Goal: Answer question/provide support

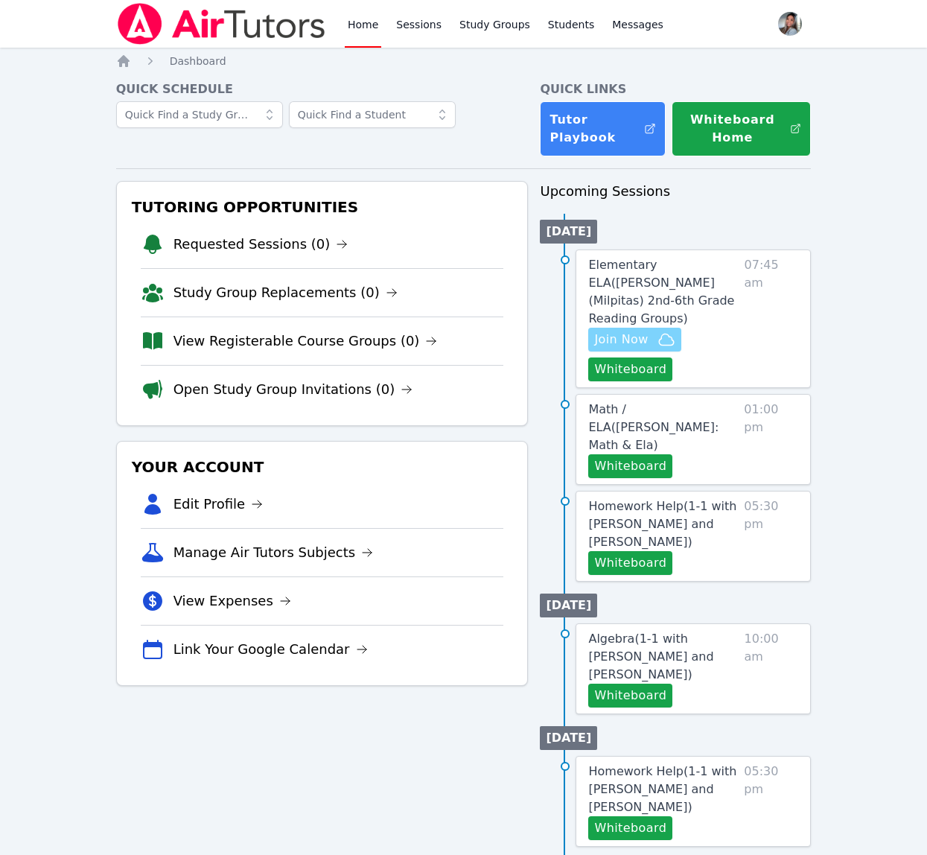
click at [604, 330] on span "Join Now" at bounding box center [621, 339] width 54 height 18
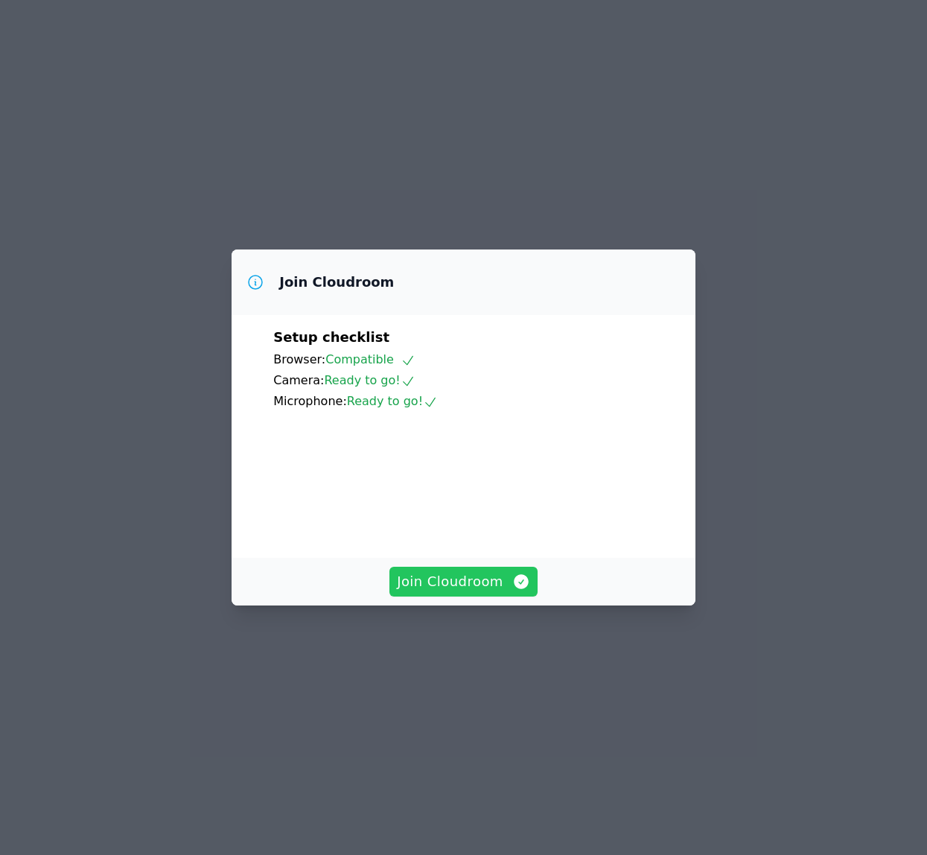
click at [518, 589] on icon "button" at bounding box center [521, 581] width 15 height 15
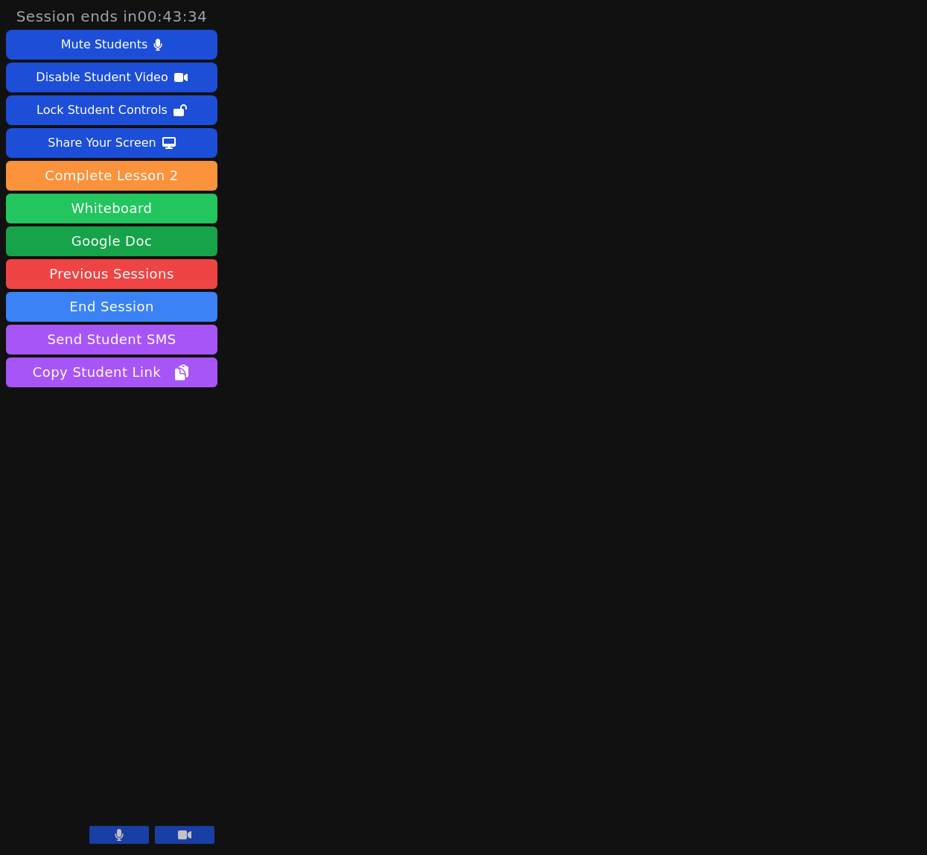
click at [147, 217] on button "Whiteboard" at bounding box center [111, 209] width 211 height 30
click at [110, 829] on button at bounding box center [119, 835] width 60 height 18
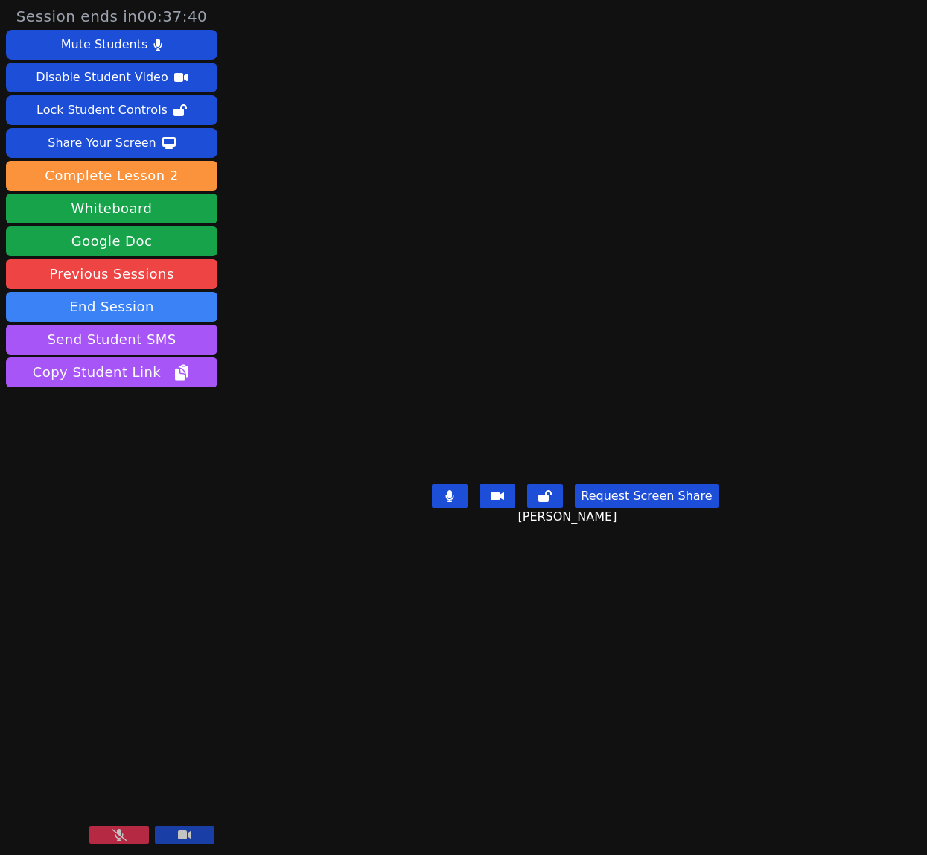
click at [115, 836] on icon at bounding box center [119, 834] width 15 height 12
click at [103, 135] on div "Share Your Screen" at bounding box center [102, 143] width 109 height 24
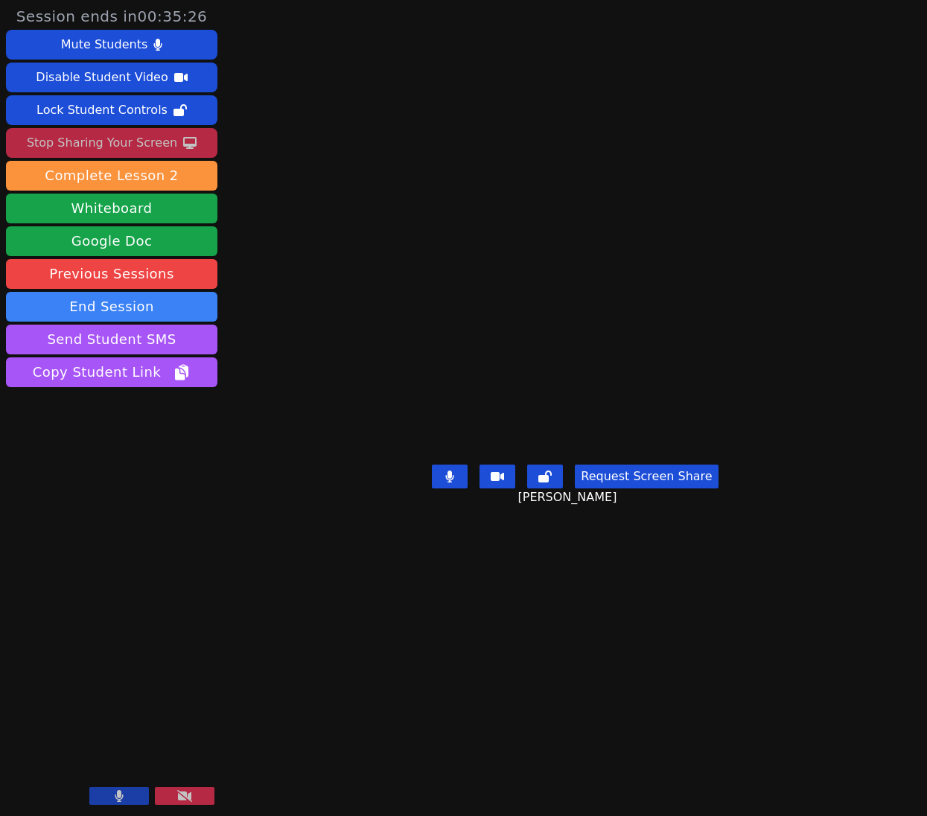
click at [447, 488] on button at bounding box center [450, 476] width 36 height 24
click at [457, 482] on icon at bounding box center [449, 476] width 15 height 12
click at [449, 488] on button at bounding box center [450, 476] width 36 height 24
click at [449, 482] on icon at bounding box center [449, 476] width 9 height 12
click at [462, 488] on button at bounding box center [450, 476] width 36 height 24
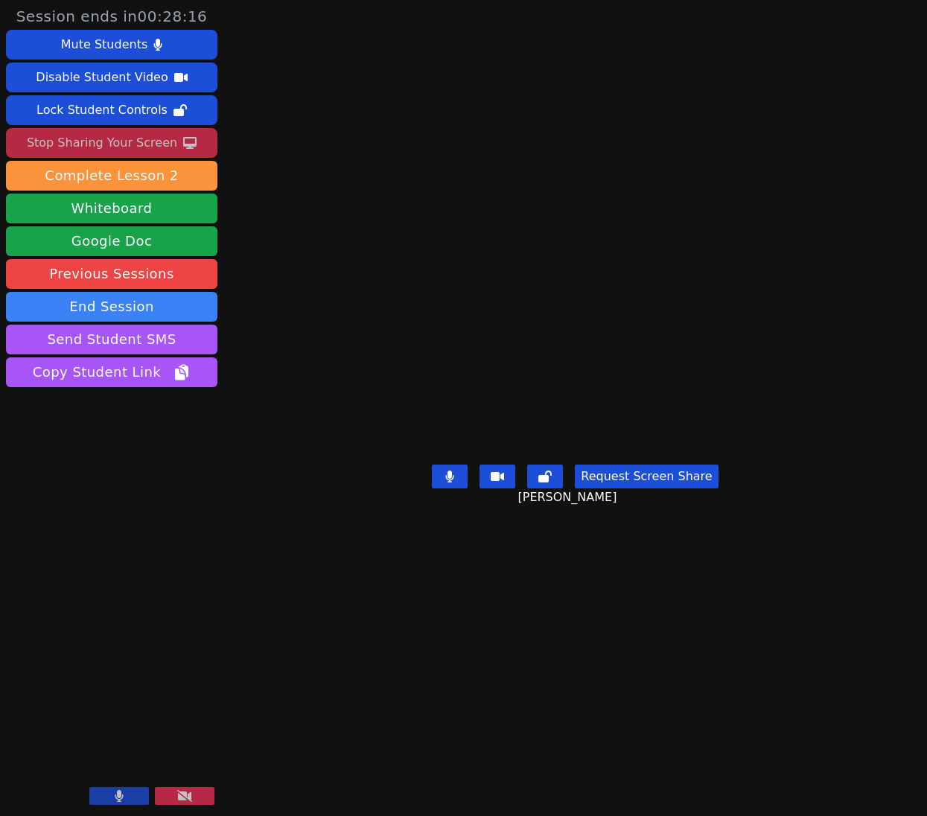
click at [462, 488] on button at bounding box center [450, 476] width 36 height 24
click at [453, 488] on button at bounding box center [450, 476] width 36 height 24
click at [454, 482] on icon at bounding box center [449, 476] width 9 height 12
click at [459, 488] on button at bounding box center [450, 476] width 36 height 24
drag, startPoint x: 459, startPoint y: 601, endPoint x: 464, endPoint y: 595, distance: 7.9
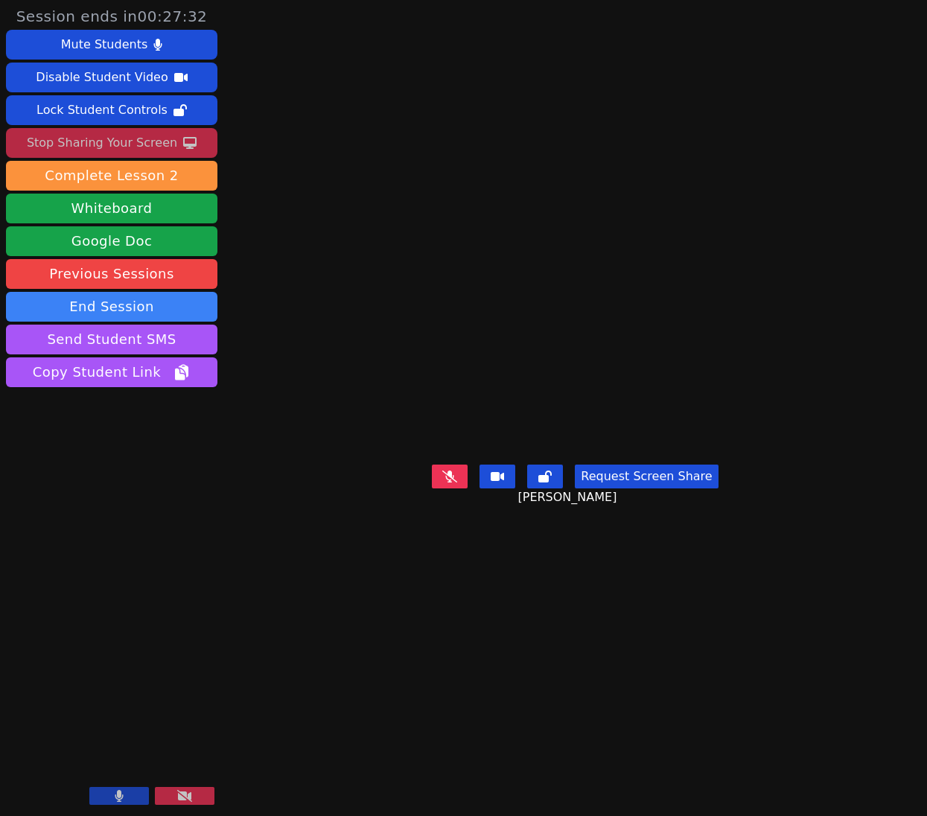
click at [459, 488] on button at bounding box center [450, 476] width 36 height 24
click at [448, 488] on button at bounding box center [450, 476] width 36 height 24
click at [451, 482] on icon at bounding box center [449, 476] width 15 height 12
click at [93, 138] on div "Stop Sharing Your Screen" at bounding box center [102, 143] width 150 height 24
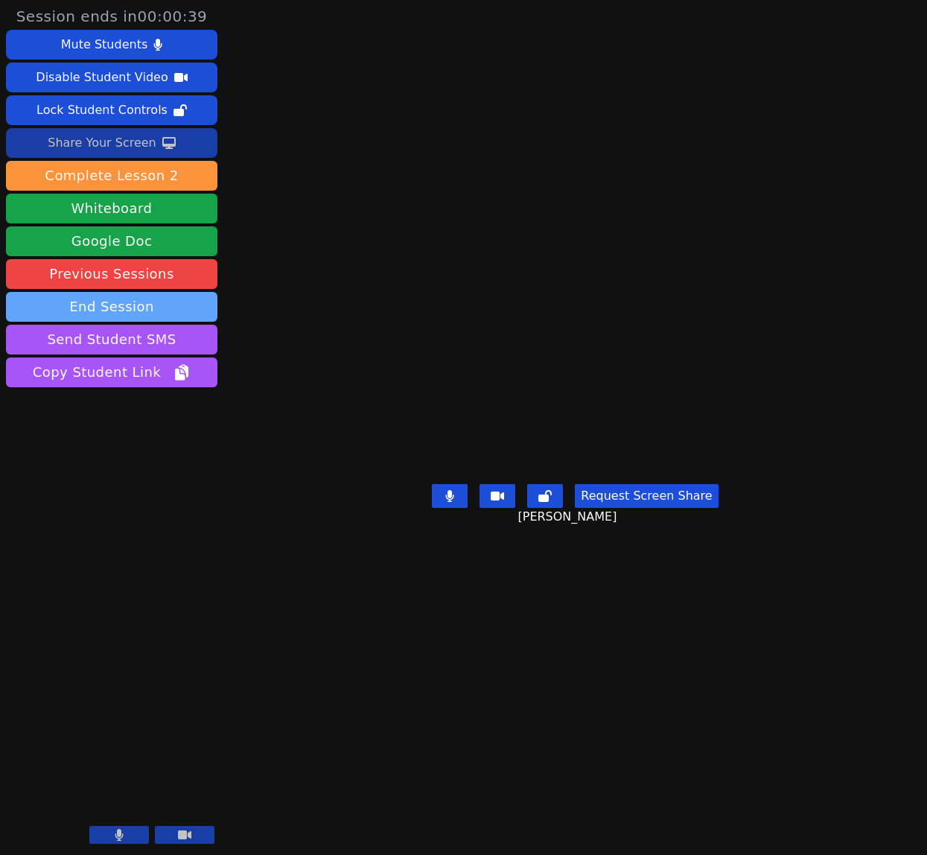
click at [130, 309] on button "End Session" at bounding box center [111, 307] width 211 height 30
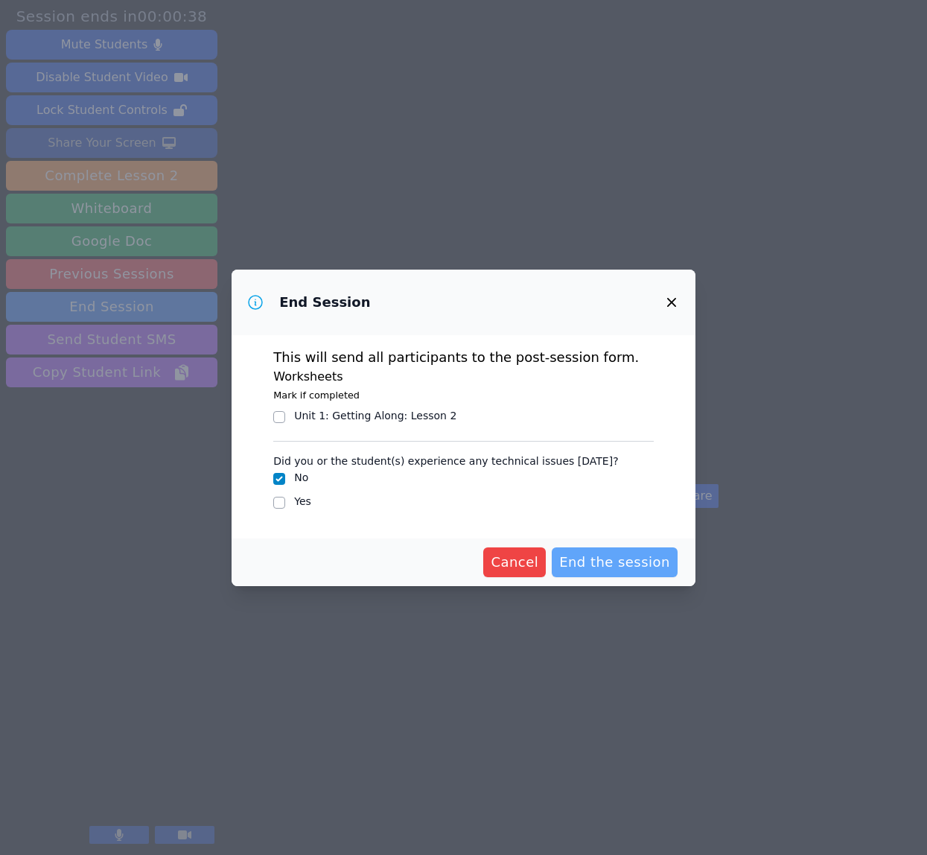
click at [616, 556] on span "End the session" at bounding box center [614, 562] width 111 height 21
click at [669, 297] on icon "button" at bounding box center [671, 302] width 18 height 18
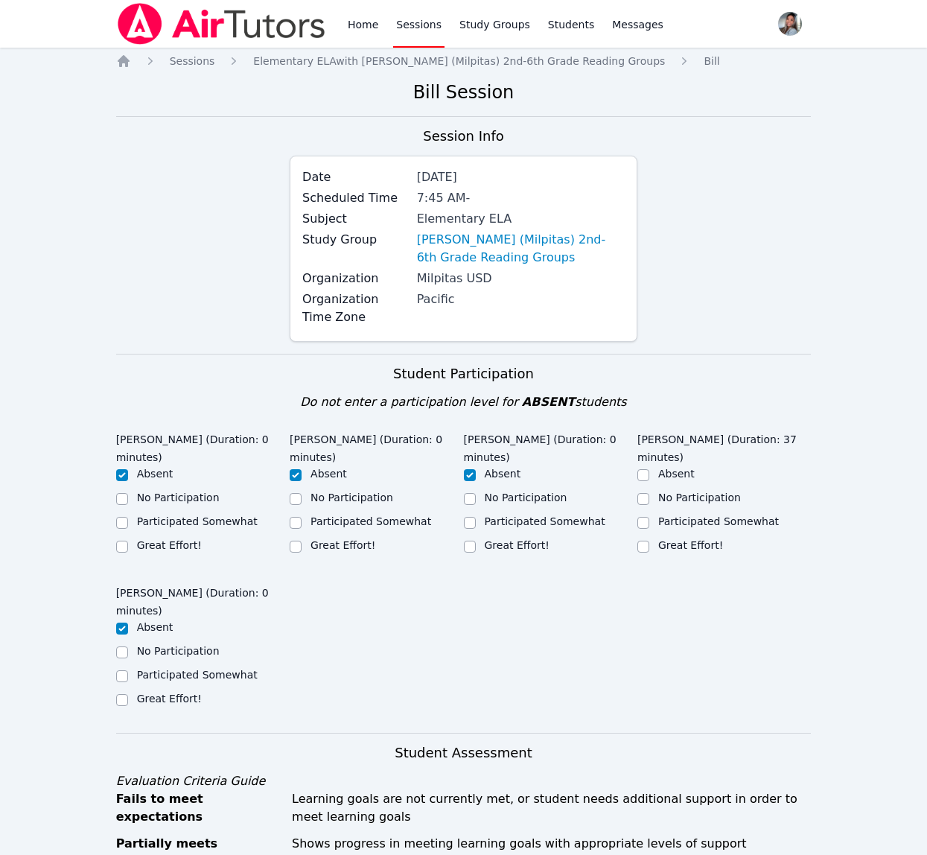
click at [680, 545] on label "Great Effort!" at bounding box center [690, 545] width 65 height 12
click at [649, 545] on input "Great Effort!" at bounding box center [643, 546] width 12 height 12
checkbox input "true"
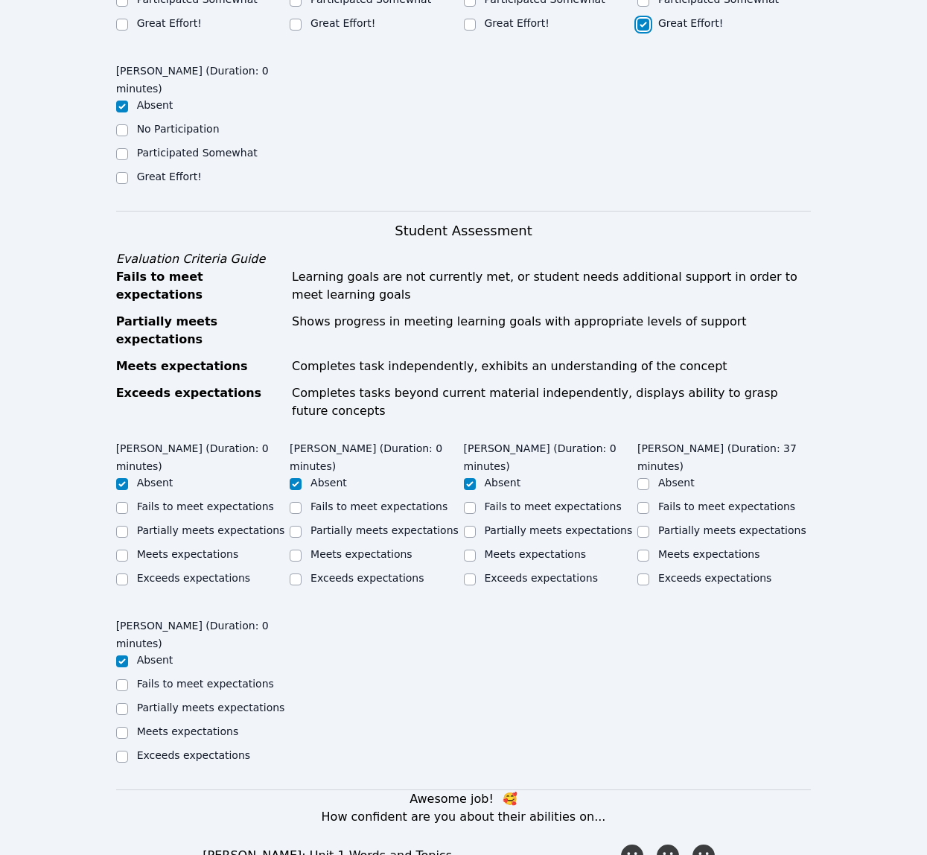
scroll to position [525, 0]
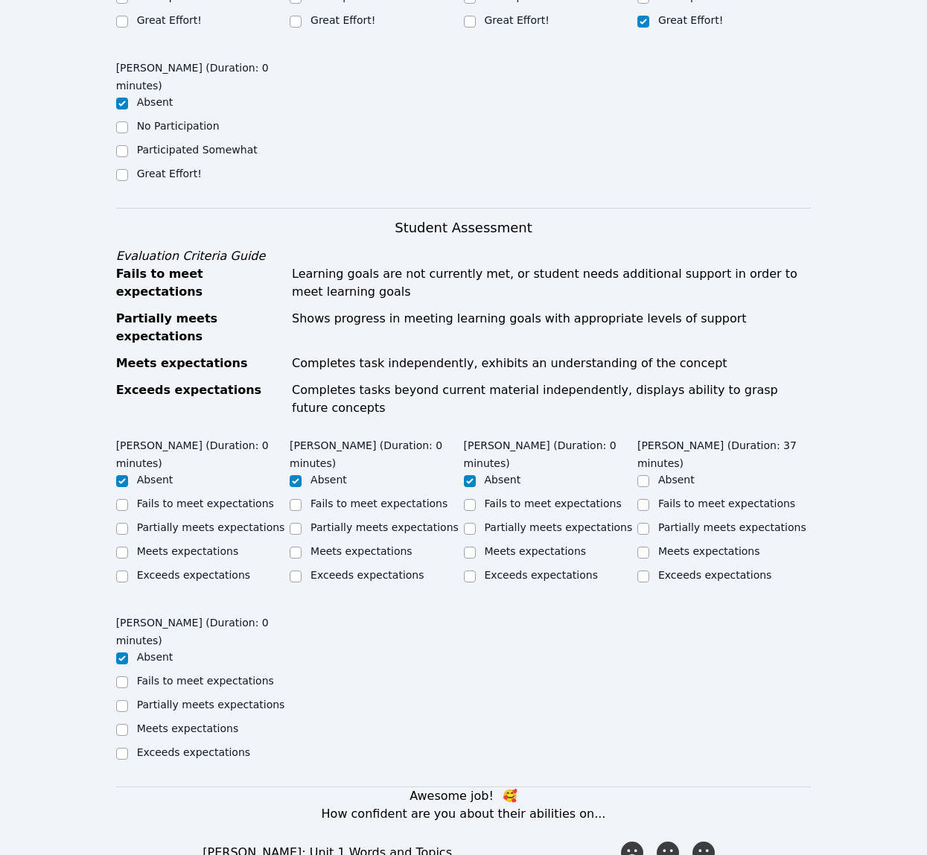
click at [716, 545] on label "Meets expectations" at bounding box center [709, 551] width 102 height 12
click at [649, 546] on input "Meets expectations" at bounding box center [643, 552] width 12 height 12
checkbox input "true"
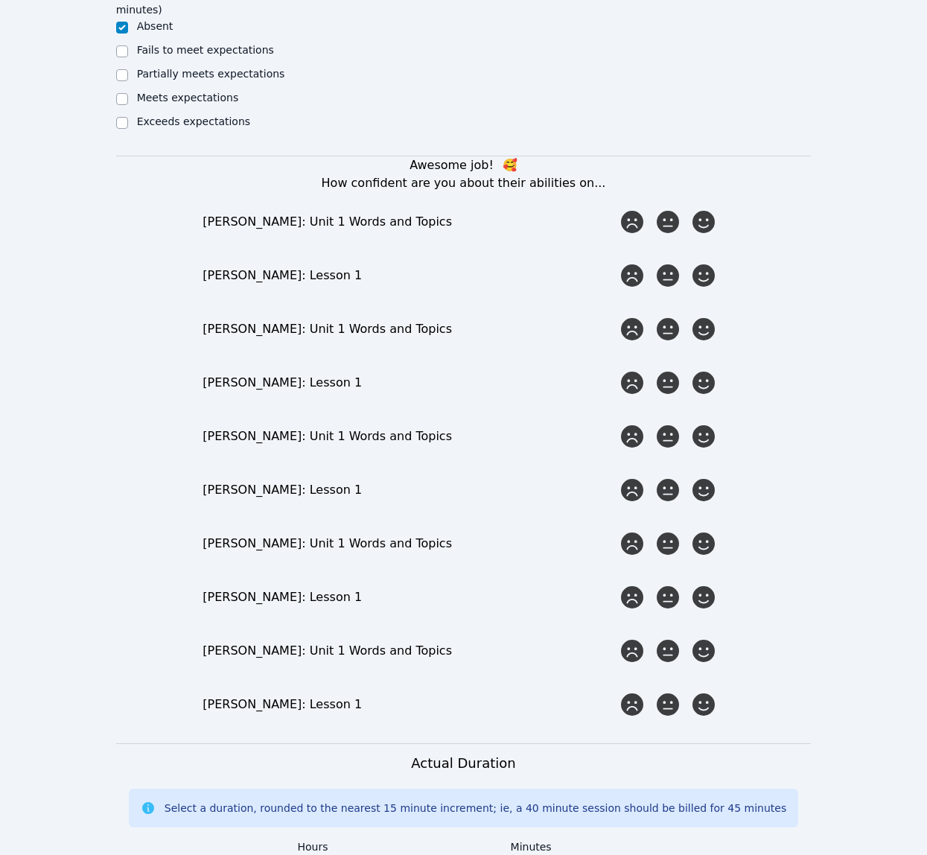
scroll to position [1166, 0]
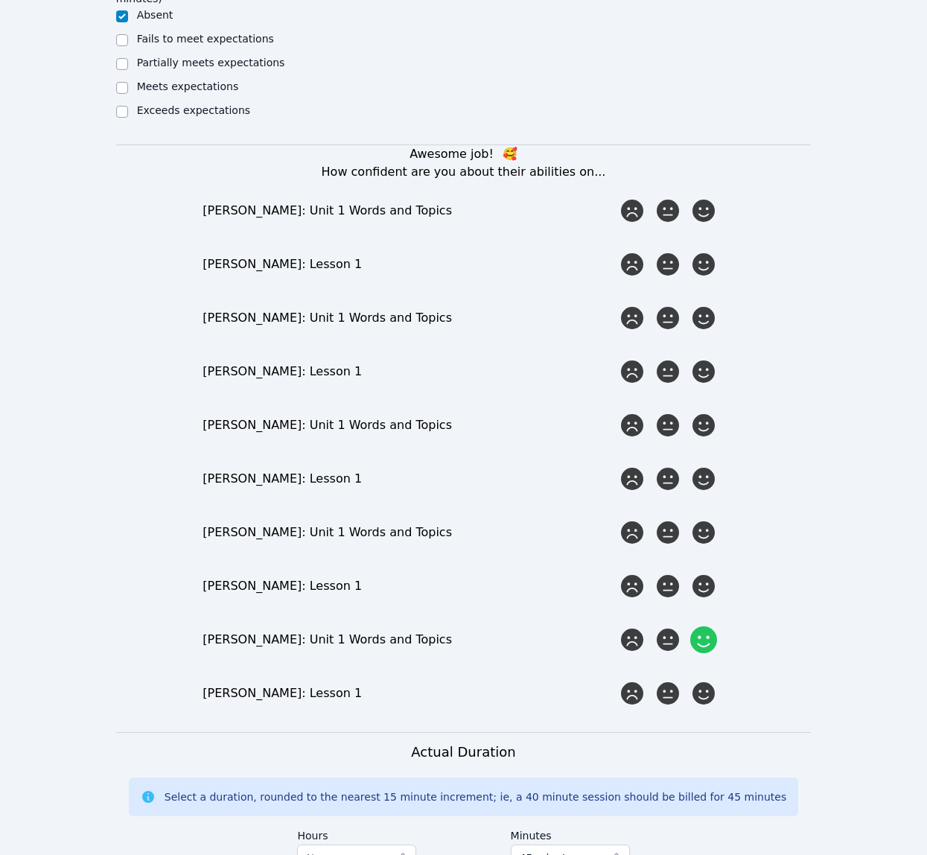
click at [703, 626] on icon at bounding box center [703, 639] width 27 height 27
click at [0, 0] on input "radio" at bounding box center [0, 0] width 0 height 0
click at [703, 680] on icon at bounding box center [703, 693] width 27 height 27
click at [0, 0] on input "radio" at bounding box center [0, 0] width 0 height 0
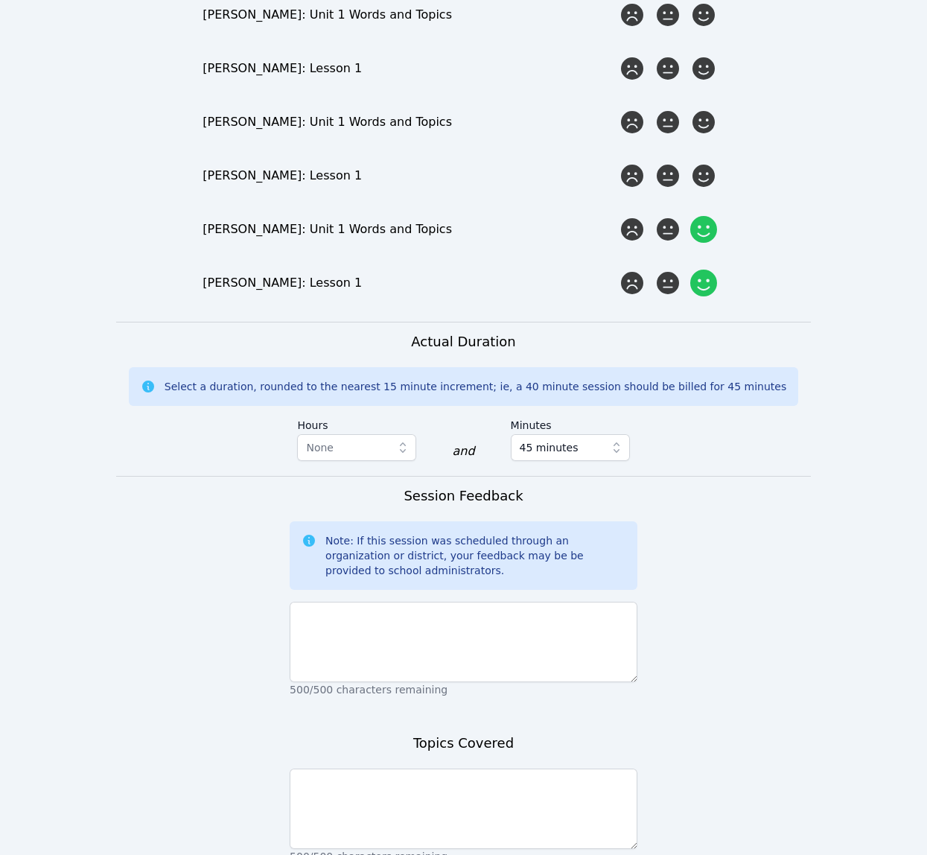
scroll to position [1580, 0]
